Goal: Navigation & Orientation: Find specific page/section

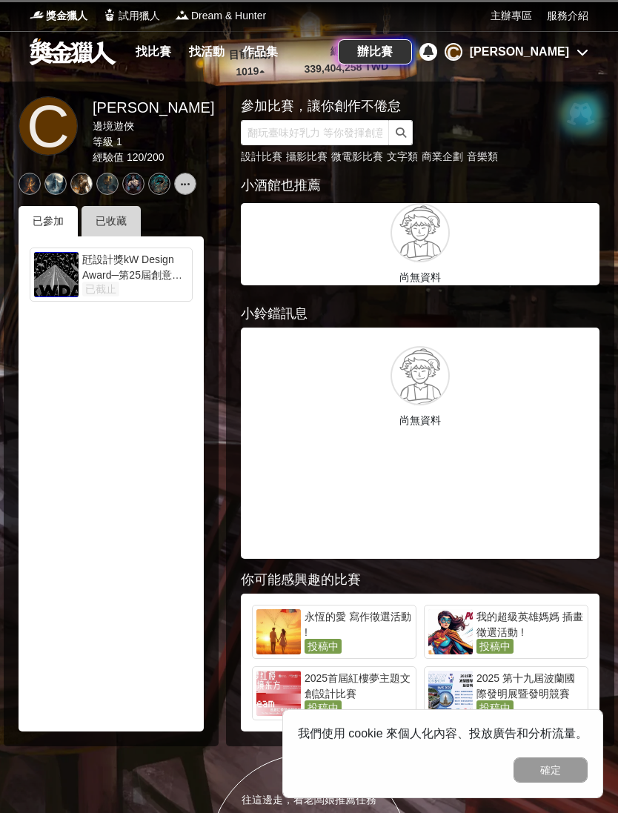
click at [119, 217] on div "已收藏" at bounding box center [111, 221] width 59 height 30
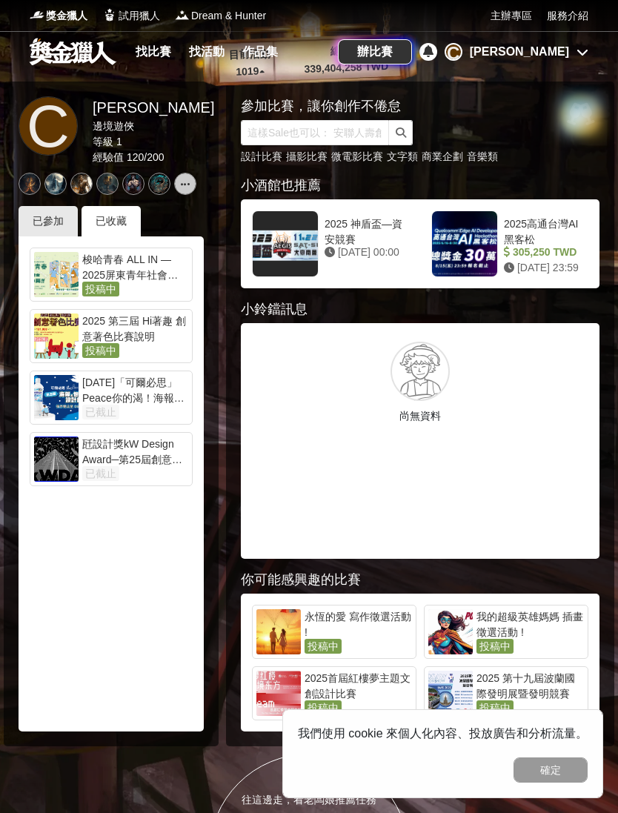
click at [151, 326] on div "2025 第三屆 Hi著趣 創意著色比賽說明" at bounding box center [135, 329] width 106 height 30
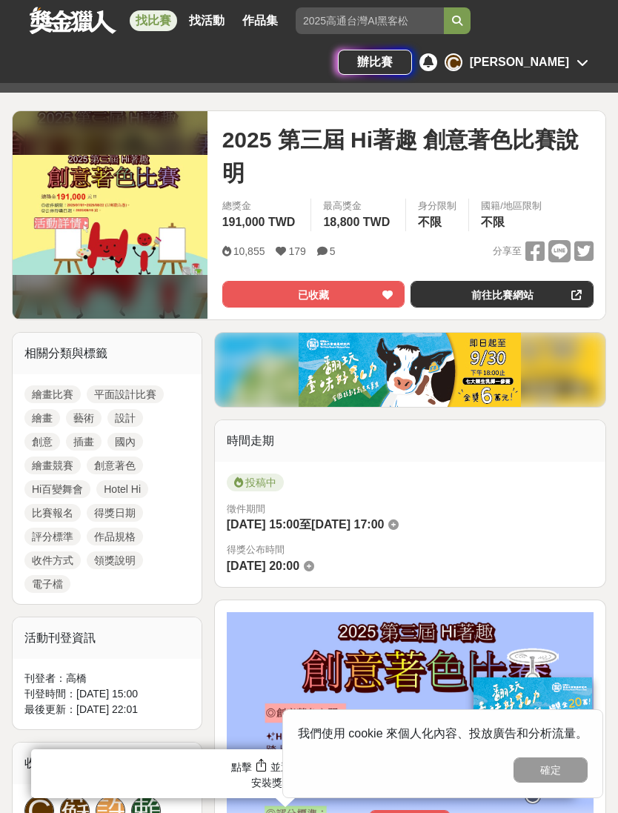
scroll to position [209, 0]
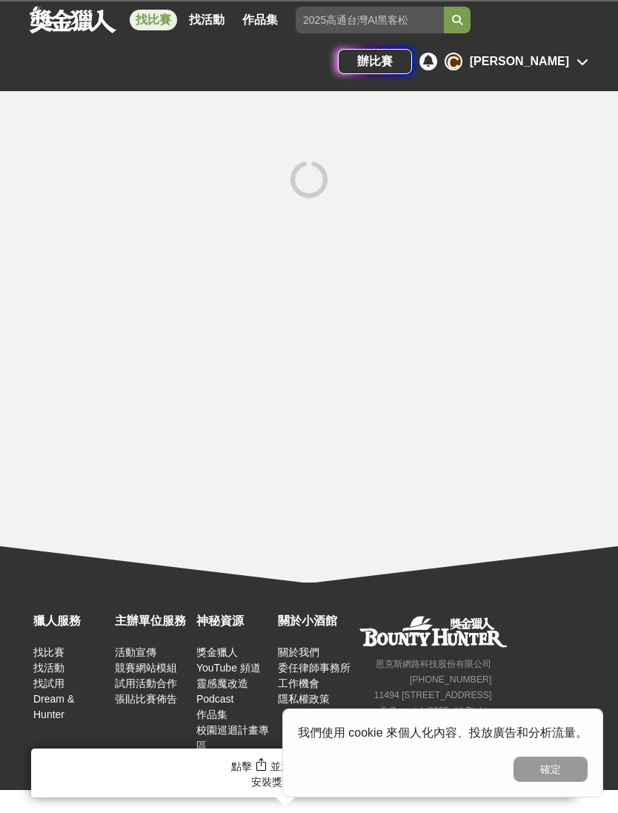
scroll to position [88, 0]
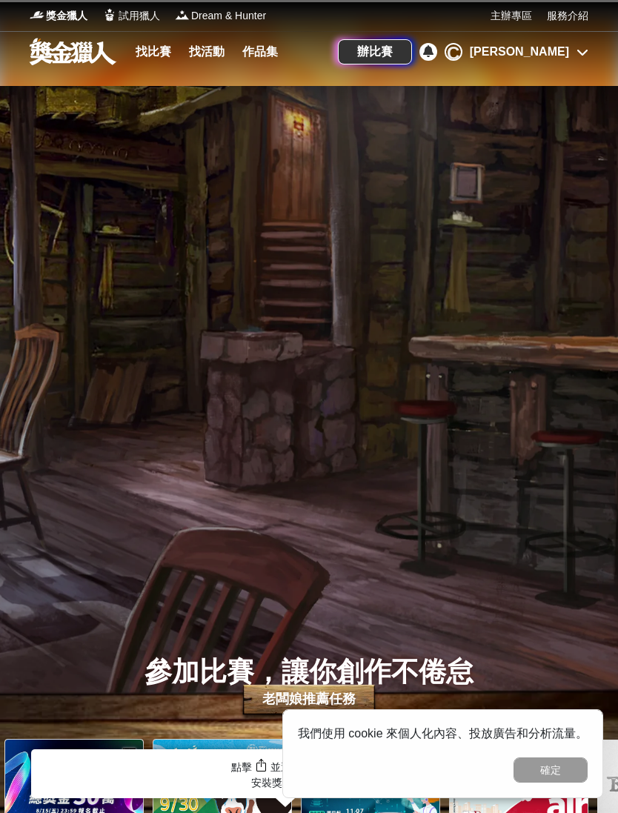
click at [555, 54] on div "[PERSON_NAME]" at bounding box center [519, 52] width 99 height 18
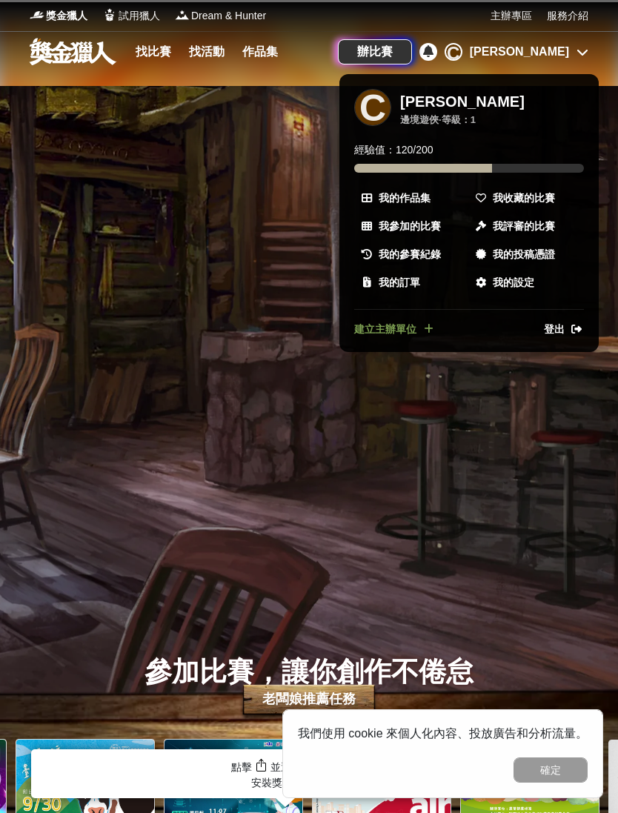
scroll to position [0, 148]
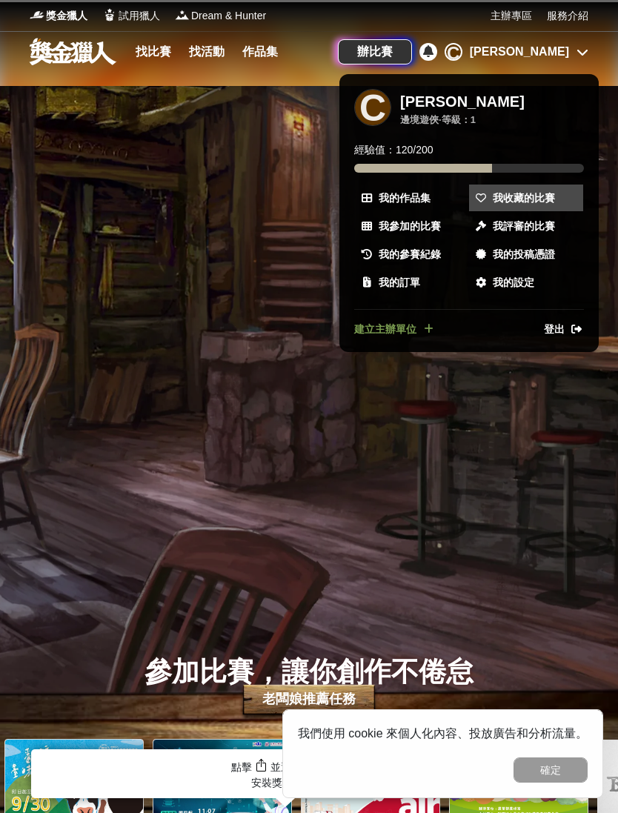
click at [495, 201] on span "我收藏的比賽" at bounding box center [524, 199] width 62 height 16
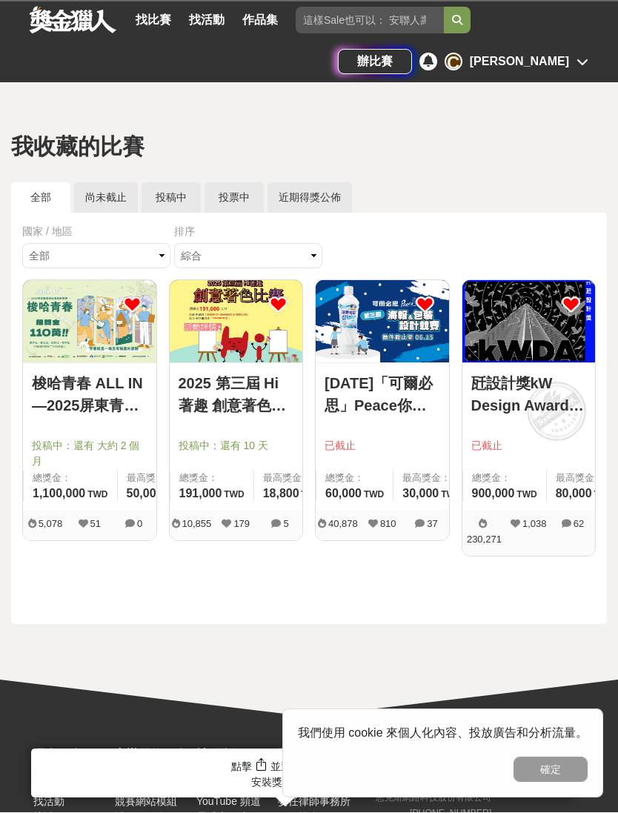
scroll to position [47, 0]
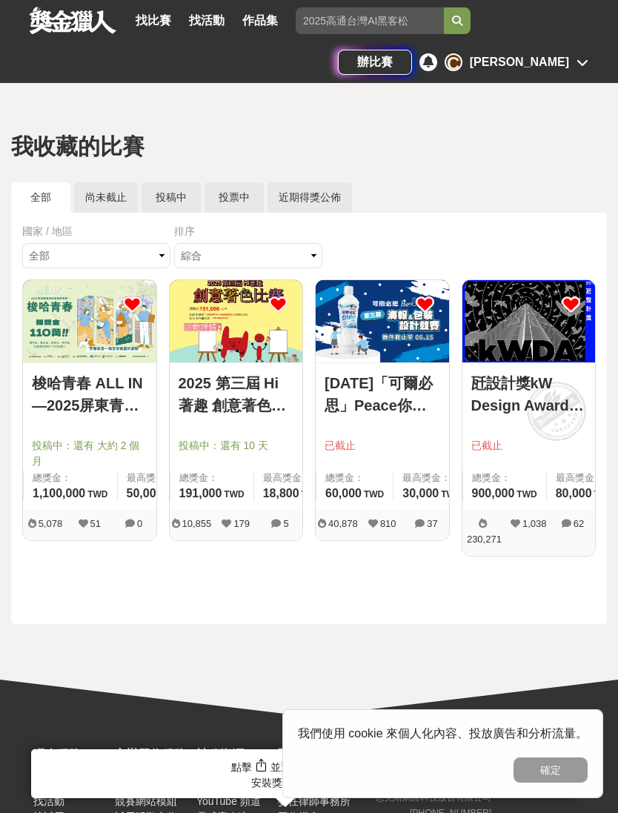
click at [51, 318] on img at bounding box center [89, 321] width 133 height 82
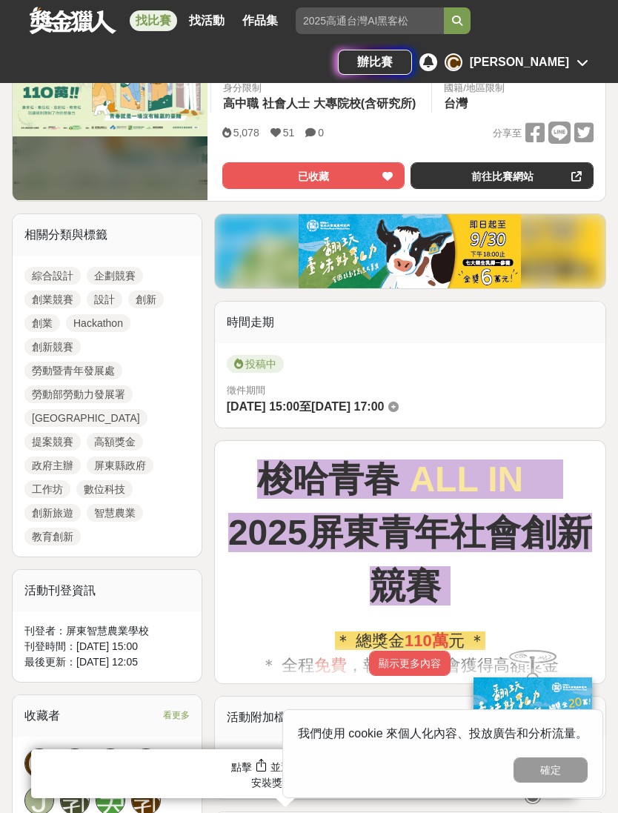
scroll to position [369, 0]
